Goal: Task Accomplishment & Management: Manage account settings

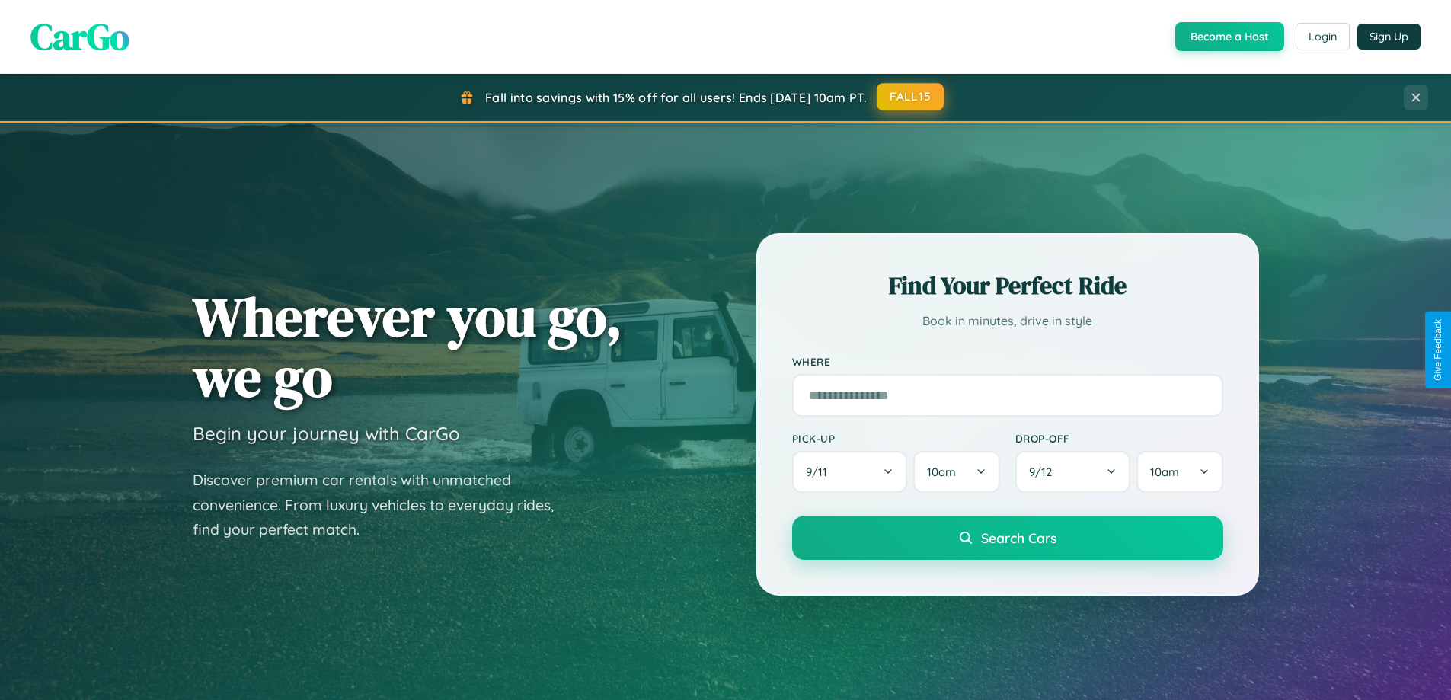
click at [911, 97] on button "FALL15" at bounding box center [910, 96] width 67 height 27
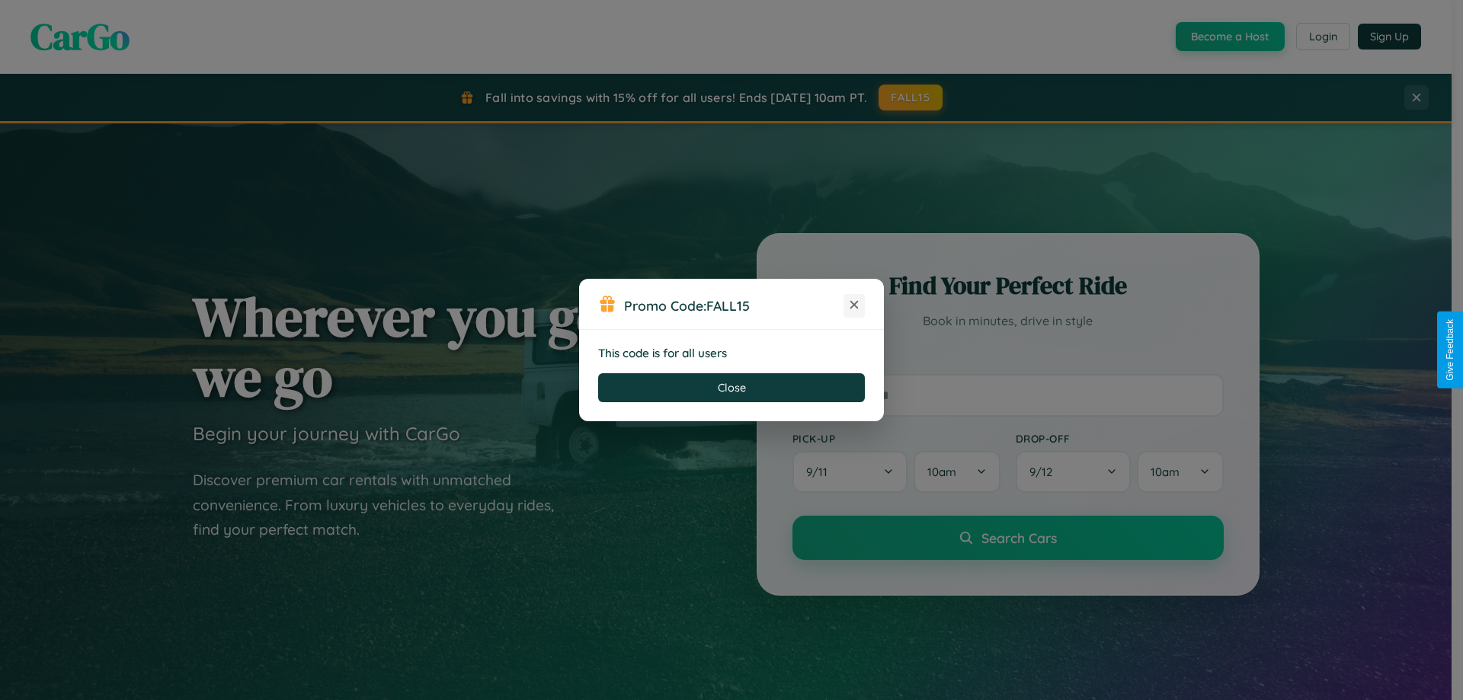
click at [854, 305] on icon at bounding box center [853, 304] width 15 height 15
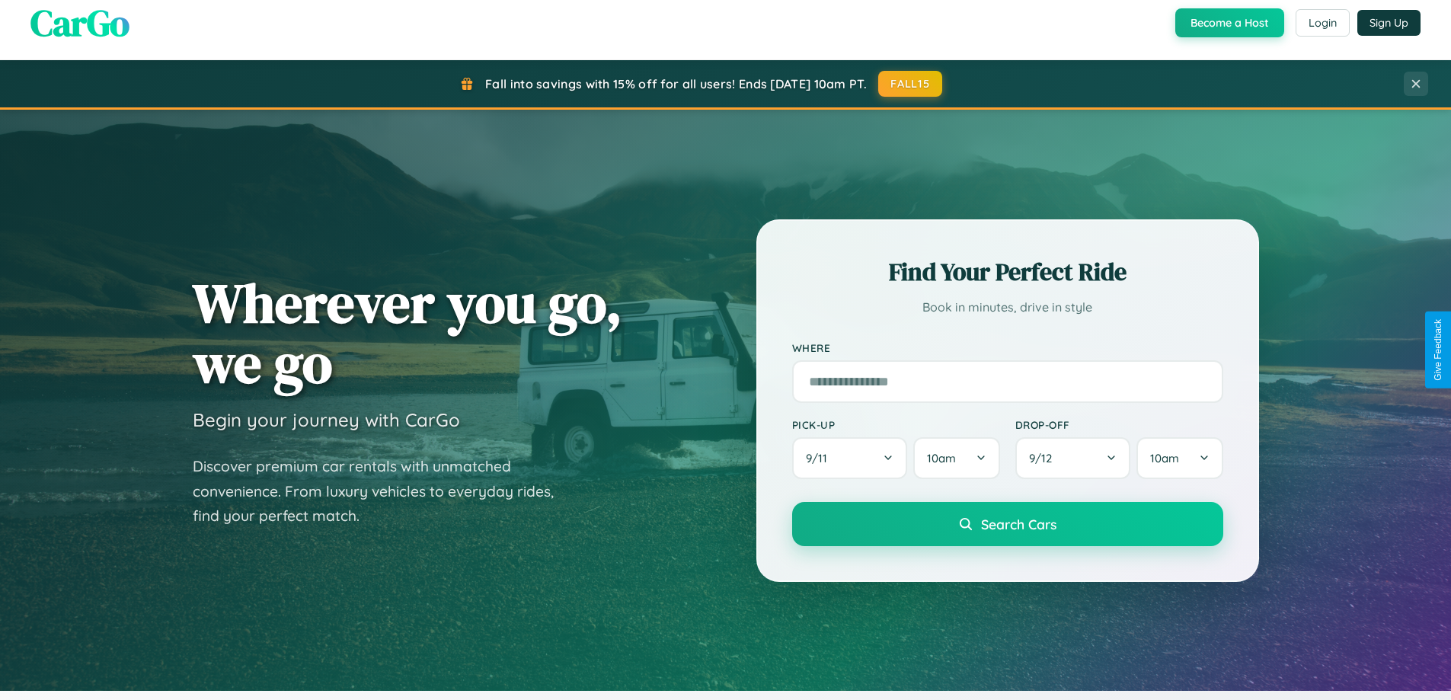
scroll to position [1342, 0]
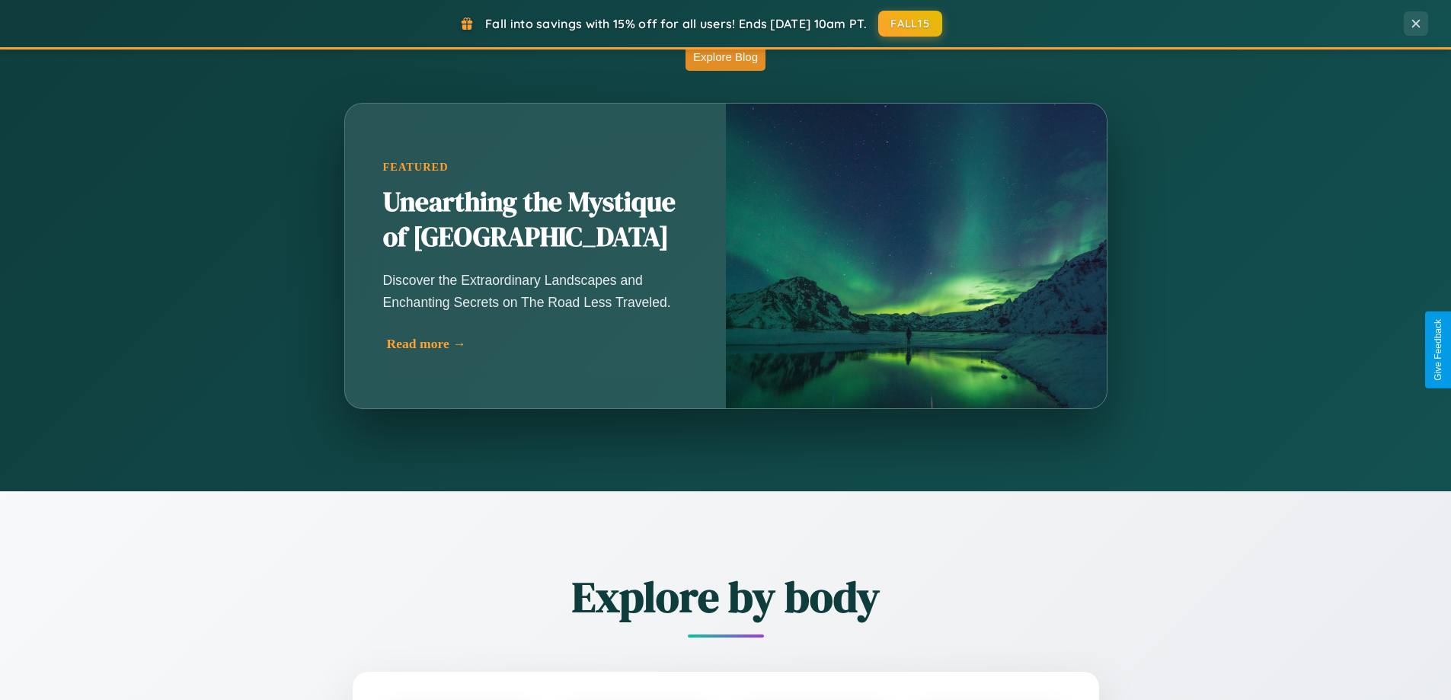
click at [535, 344] on div "Read more →" at bounding box center [539, 344] width 305 height 16
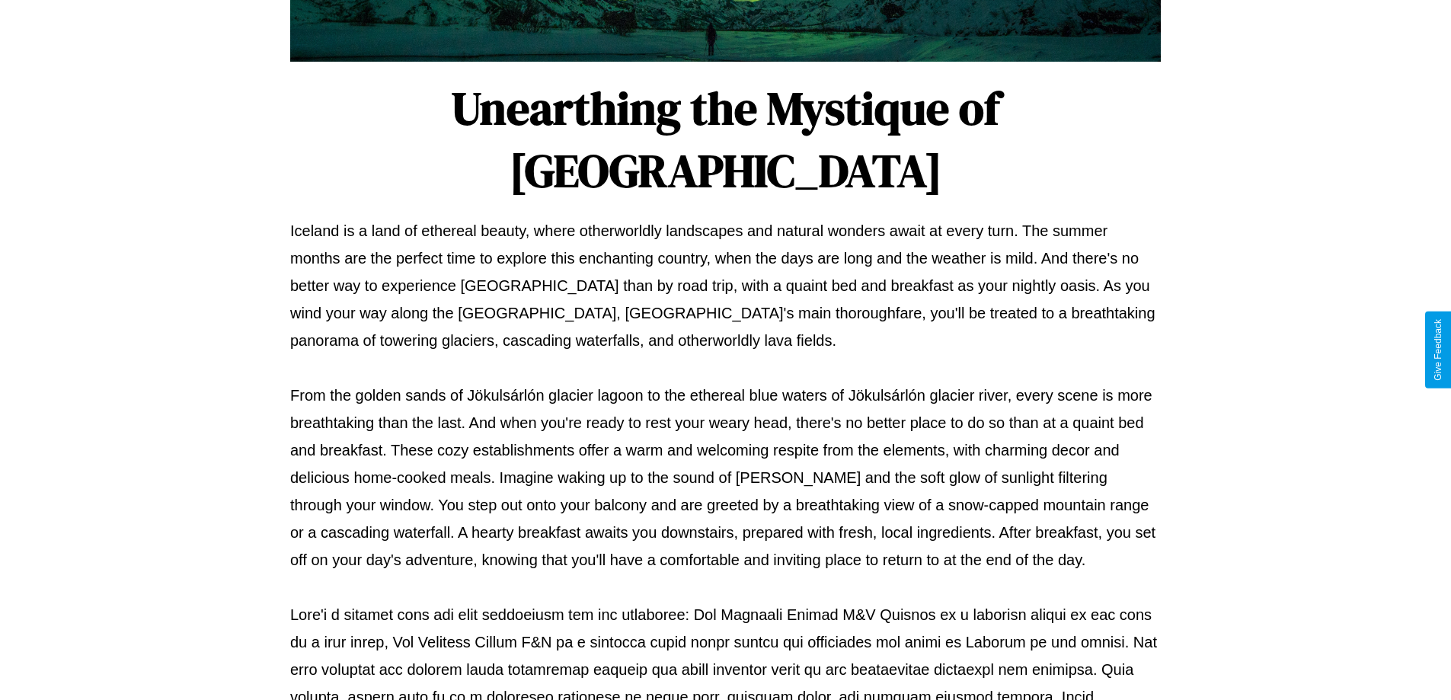
scroll to position [493, 0]
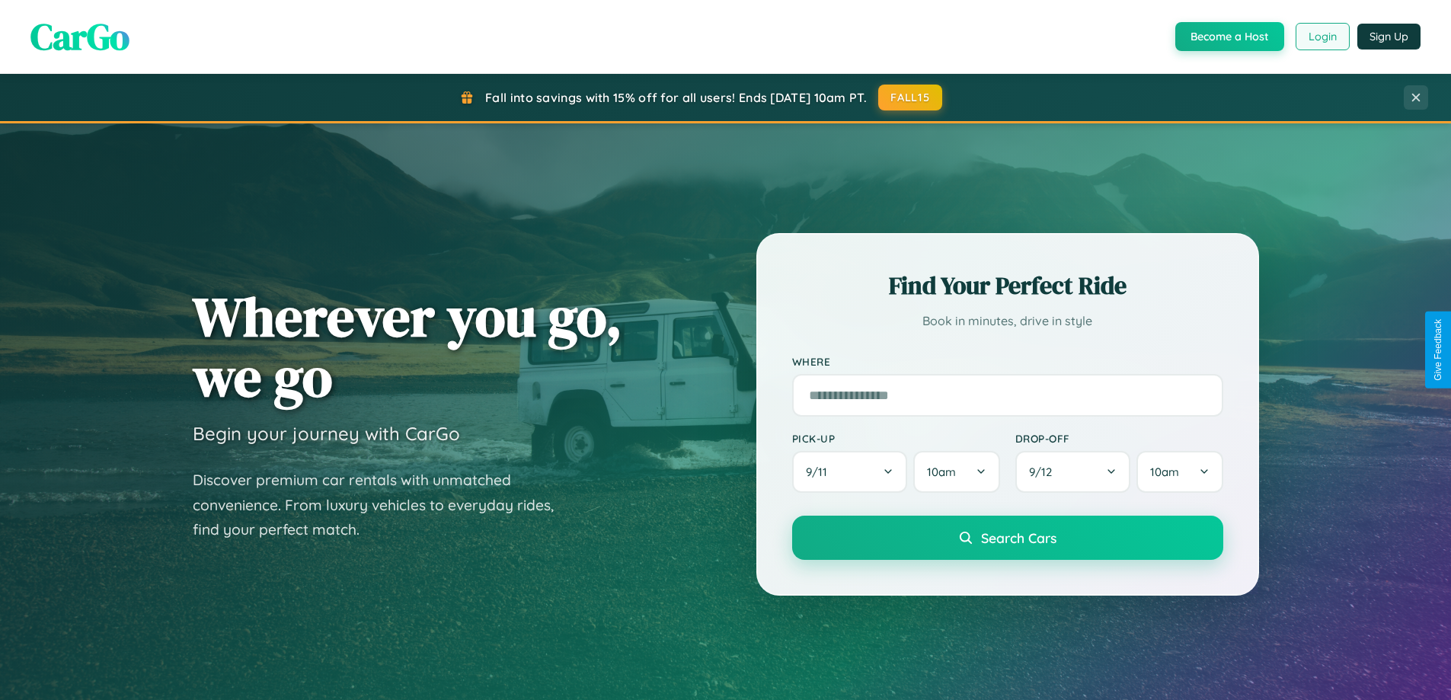
click at [1322, 37] on button "Login" at bounding box center [1323, 36] width 54 height 27
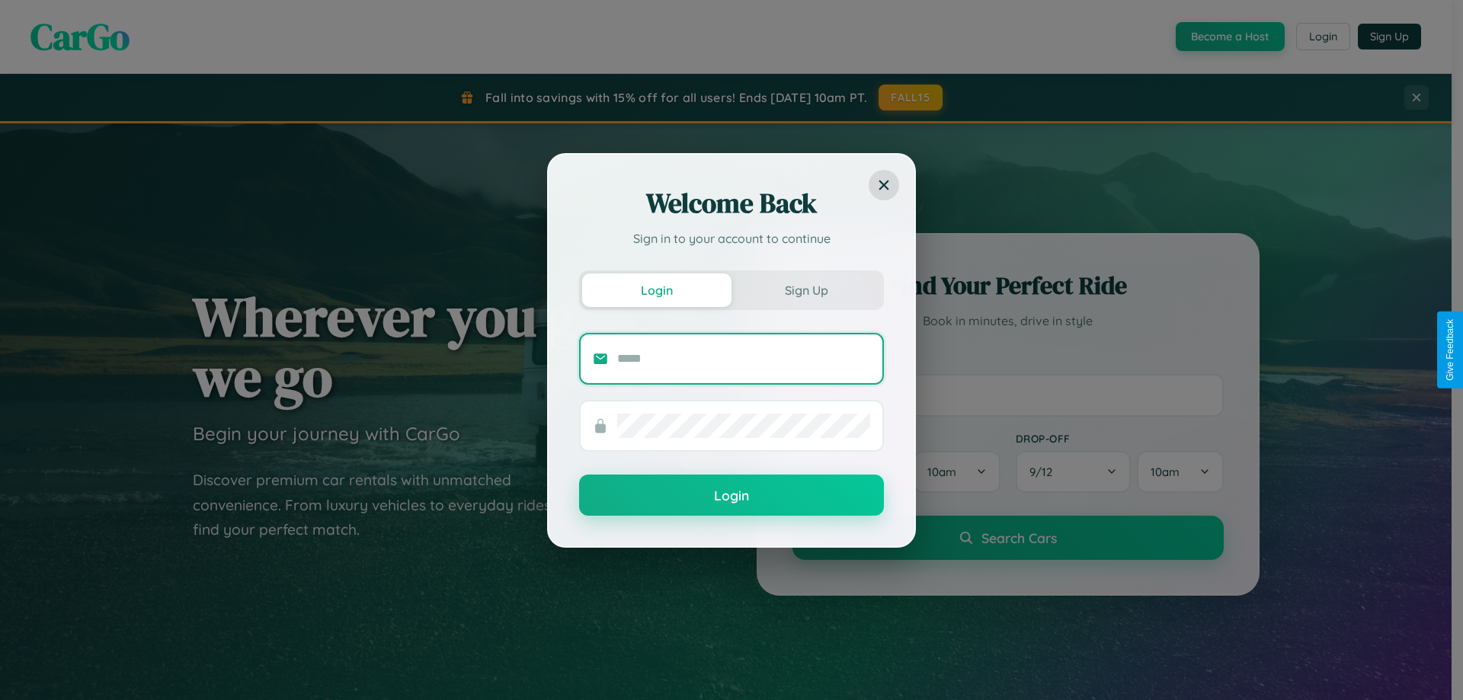
click at [744, 358] on input "text" at bounding box center [743, 359] width 253 height 24
type input "**********"
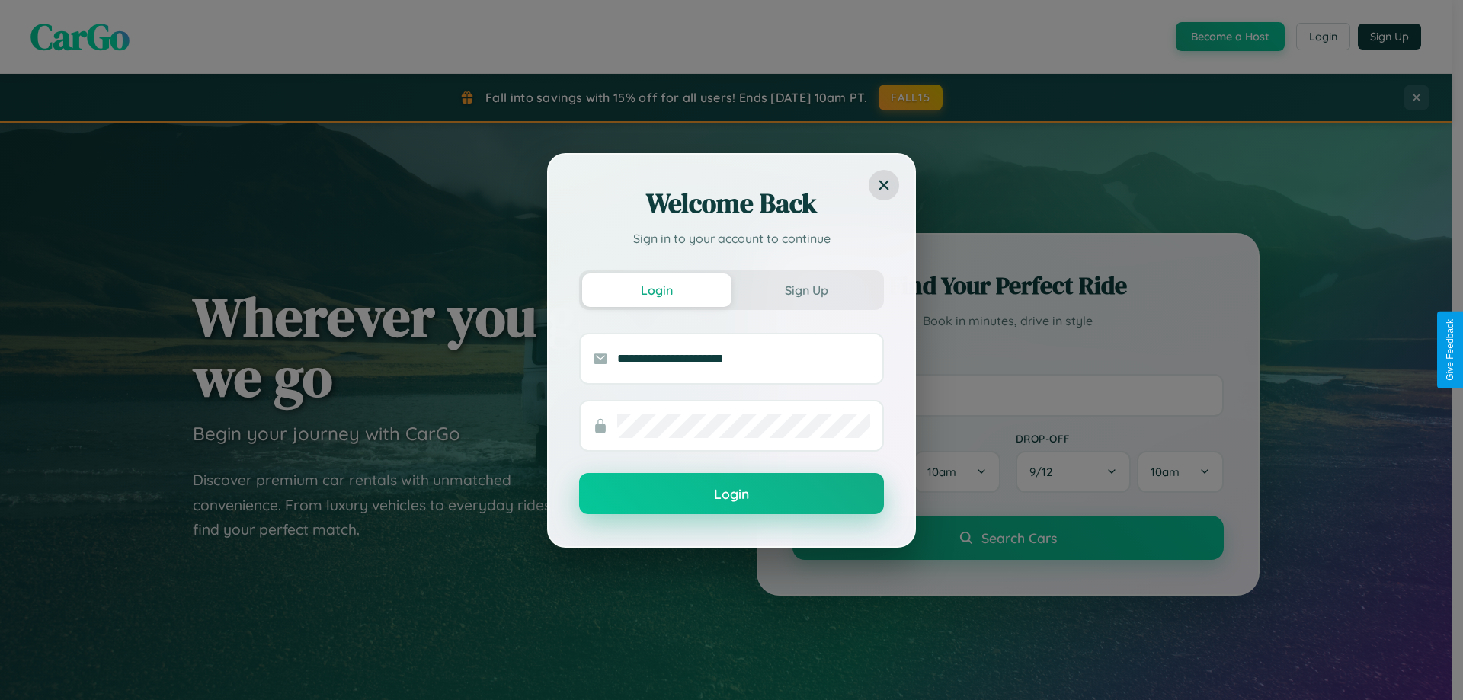
click at [731, 494] on button "Login" at bounding box center [731, 493] width 305 height 41
